Goal: Task Accomplishment & Management: Use online tool/utility

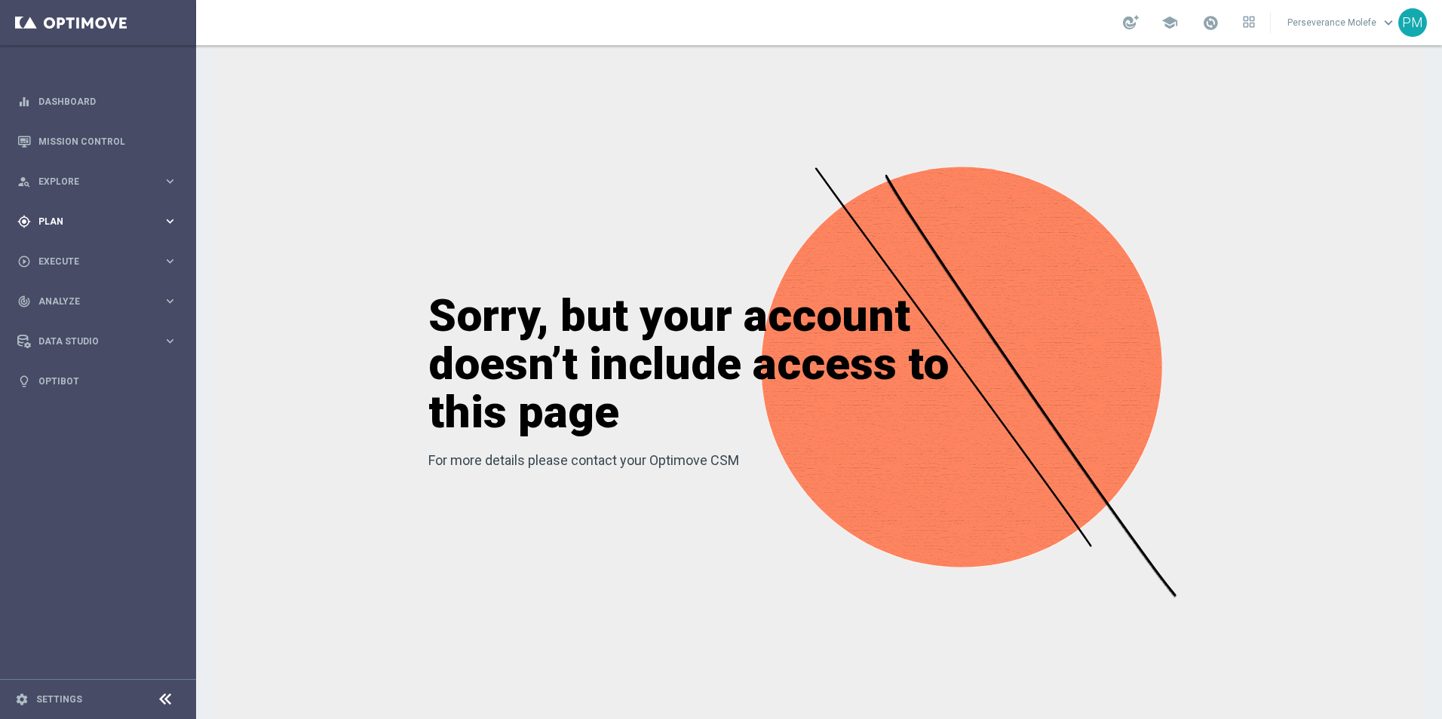
click at [118, 232] on div "gps_fixed Plan keyboard_arrow_right" at bounding box center [97, 221] width 195 height 40
click at [113, 298] on span "Templates" at bounding box center [94, 297] width 108 height 9
click at [77, 321] on link "Optimail" at bounding box center [102, 320] width 110 height 12
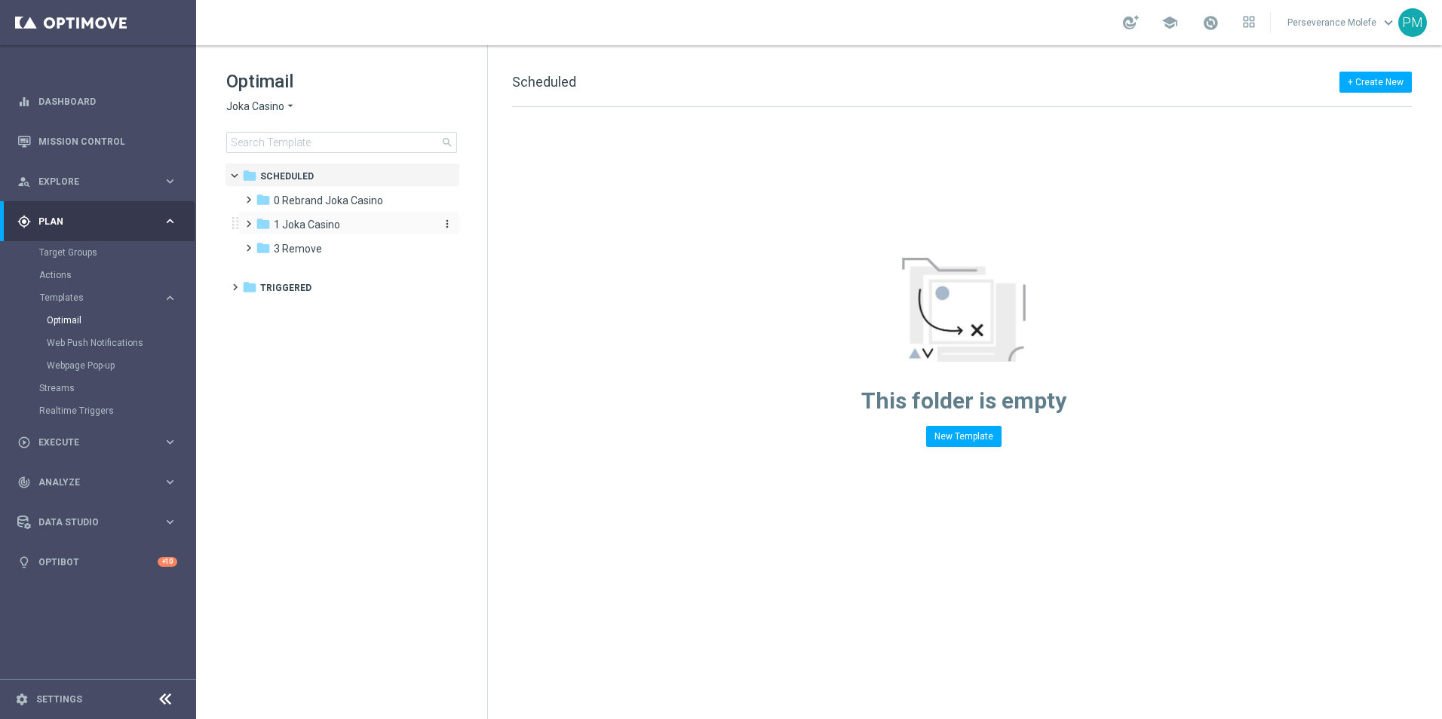
click at [318, 229] on span "1 Joka Casino" at bounding box center [307, 225] width 66 height 14
click at [328, 256] on div "folder 1- Daily" at bounding box center [351, 249] width 161 height 17
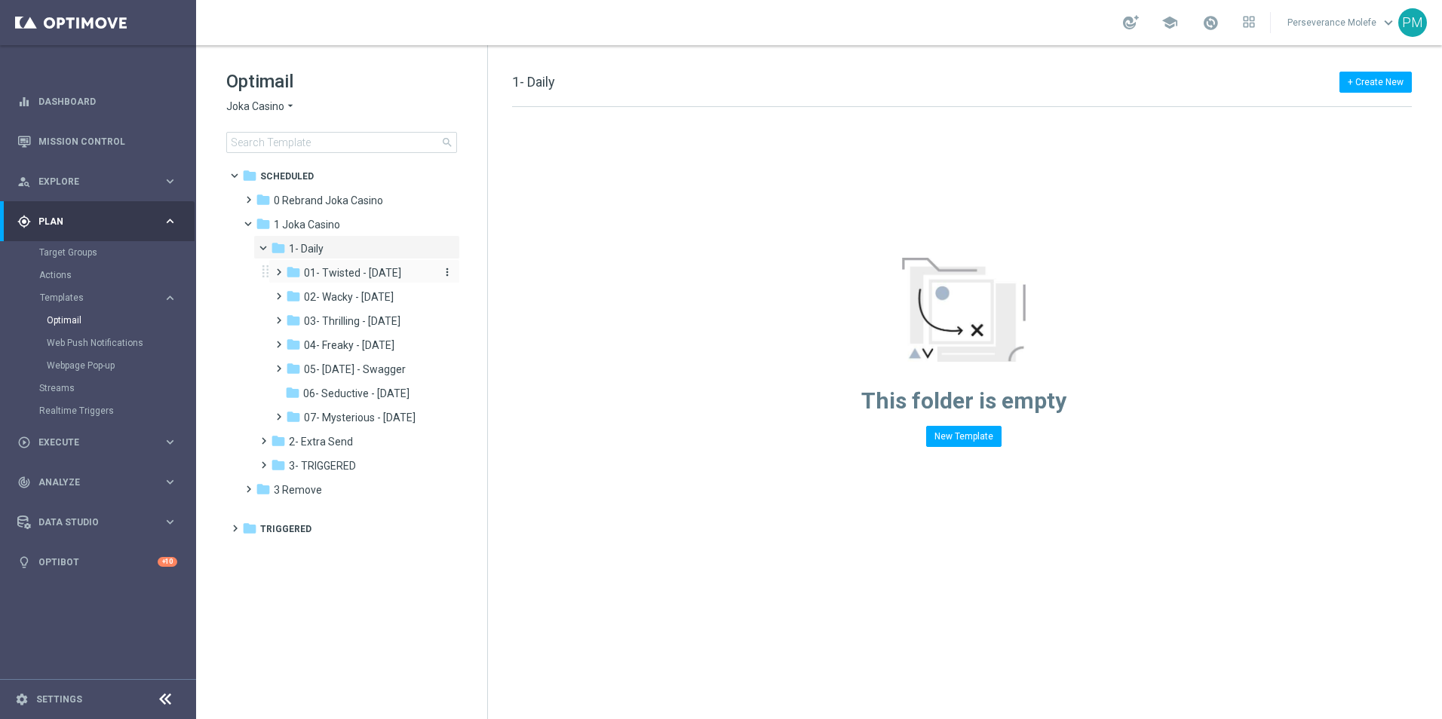
click at [358, 279] on span "01- Twisted - [DATE]" at bounding box center [352, 273] width 97 height 14
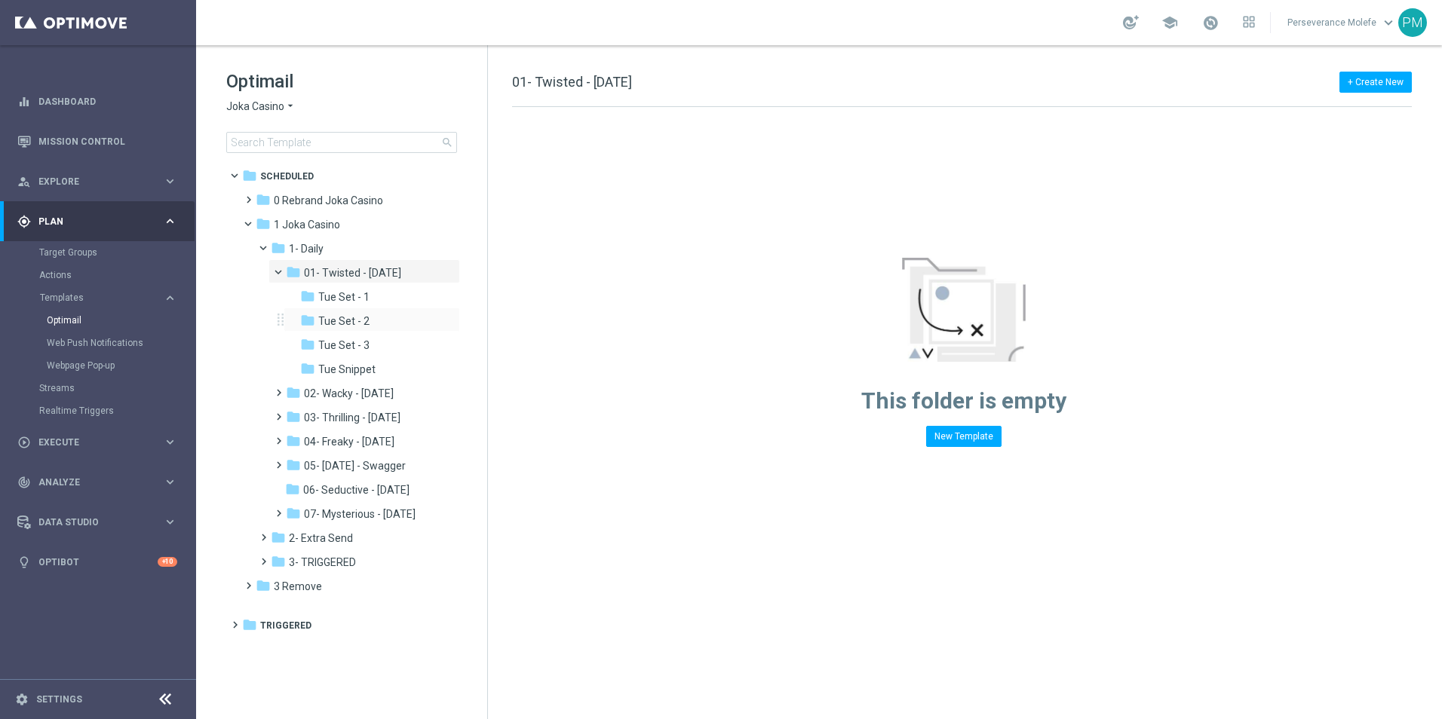
click at [357, 308] on div "folder Tue Set - 2 more_vert" at bounding box center [372, 320] width 176 height 24
click at [356, 300] on span "Tue Set - 1" at bounding box center [343, 297] width 51 height 14
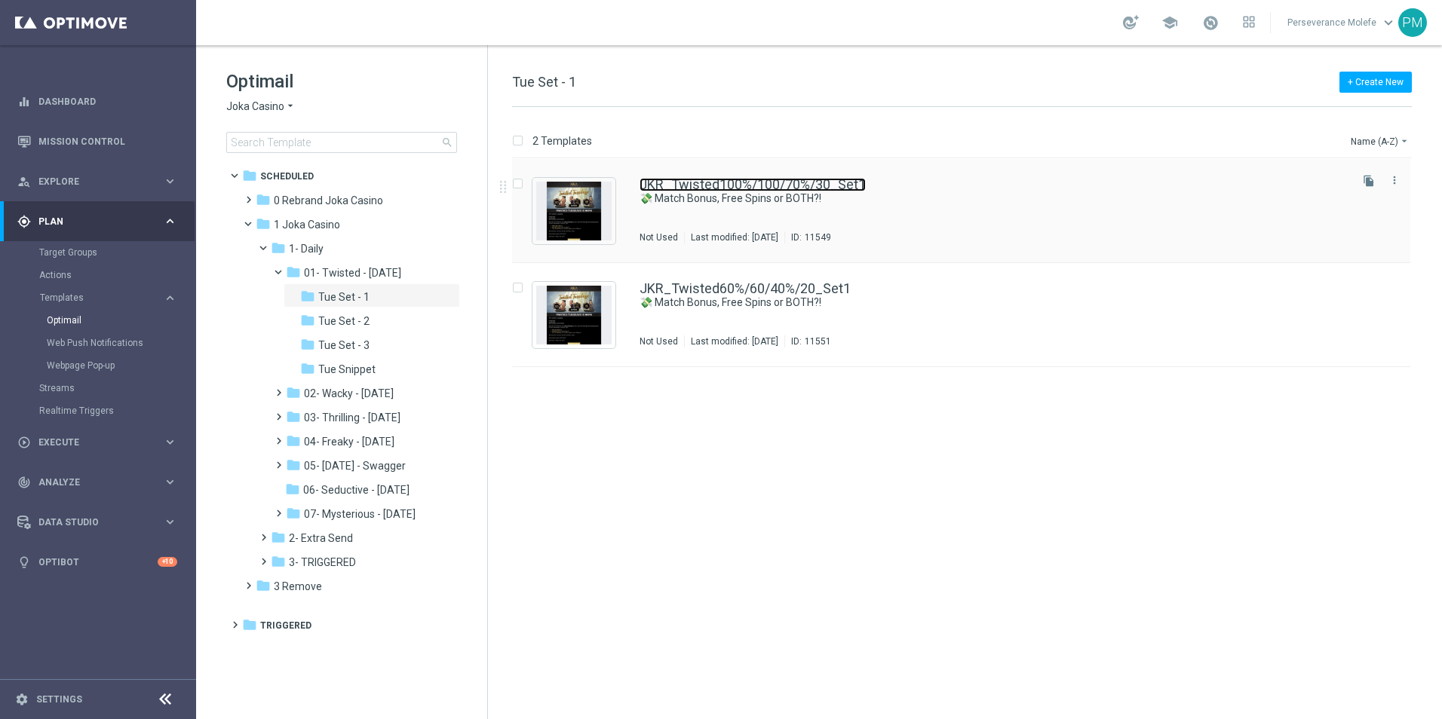
click at [669, 180] on link "JKR_Twisted100%/100/70%/30_Set1" at bounding box center [753, 185] width 226 height 14
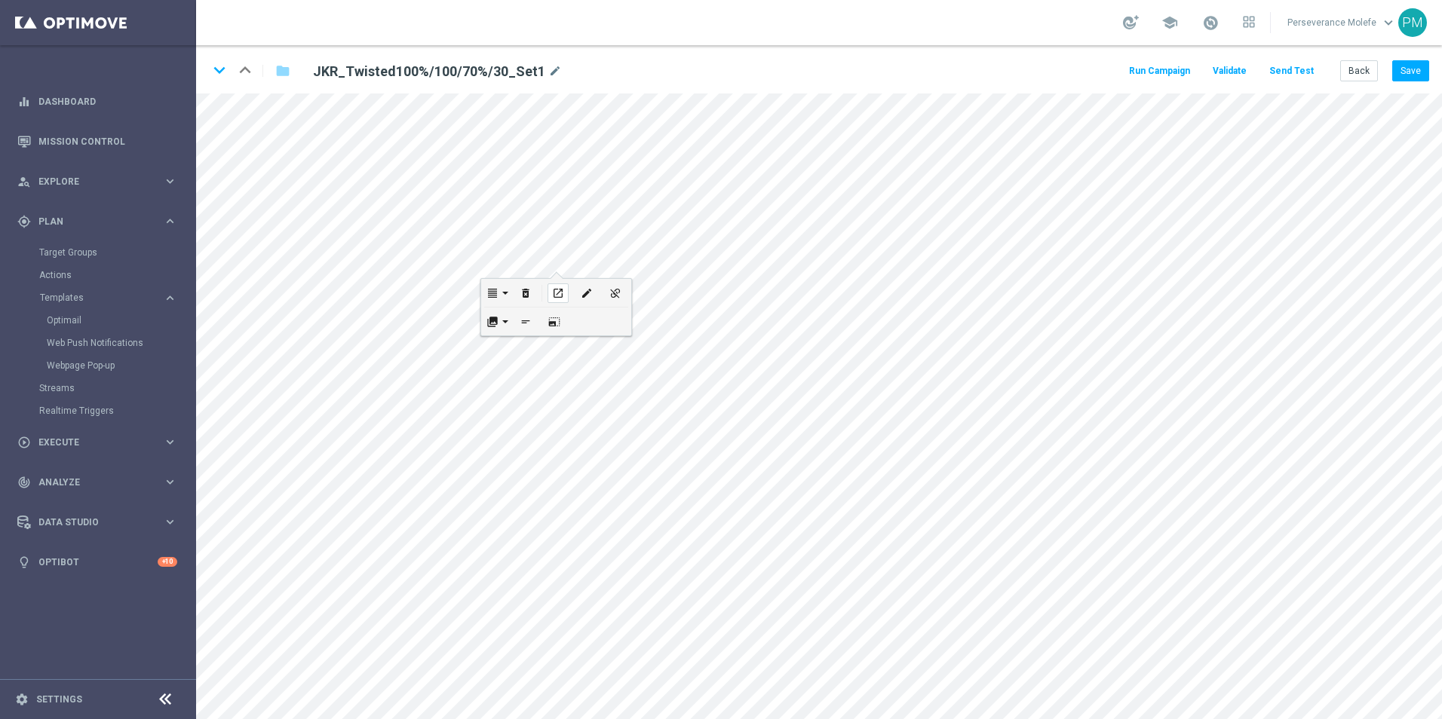
click at [554, 287] on div "open_in_new" at bounding box center [558, 294] width 21 height 20
